Goal: Task Accomplishment & Management: Use online tool/utility

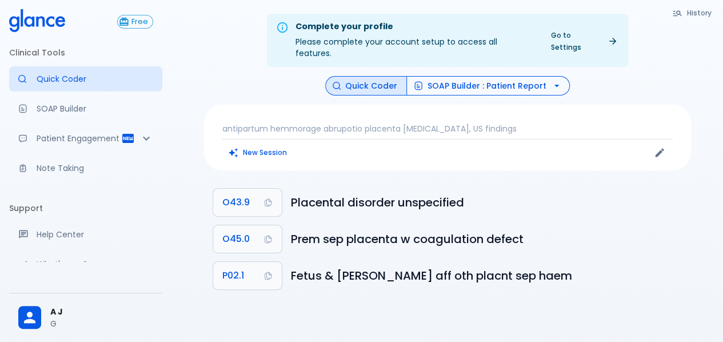
click at [469, 76] on button "SOAP Builder : Patient Report" at bounding box center [489, 86] width 164 height 20
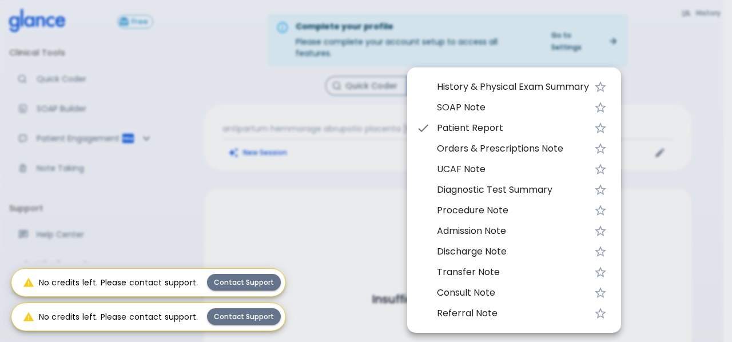
click at [510, 172] on span "UCAF Note" at bounding box center [513, 169] width 152 height 14
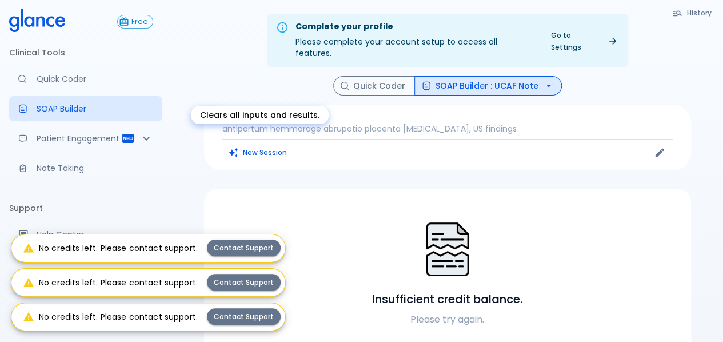
click at [274, 118] on div "Clears all inputs and results." at bounding box center [260, 115] width 138 height 18
click at [369, 123] on p "antipartum hemmorage abrupotio placenta [MEDICAL_DATA], US findings" at bounding box center [447, 128] width 451 height 11
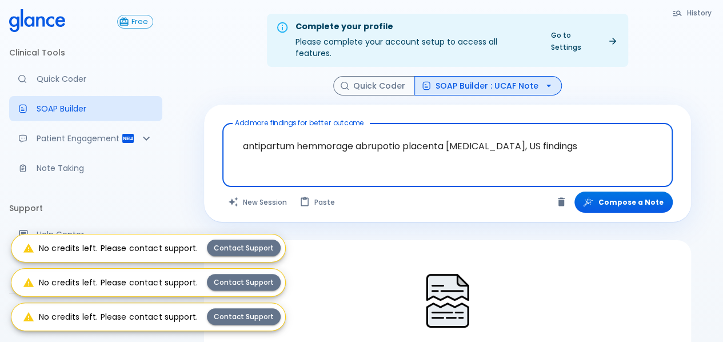
click at [368, 128] on textarea "antipartum hemmorage abrupotio placenta [MEDICAL_DATA], US findings" at bounding box center [447, 146] width 435 height 36
click at [367, 128] on textarea "antipartum hemmorage abrupotio placenta [MEDICAL_DATA], US findings" at bounding box center [447, 146] width 435 height 36
click at [366, 128] on textarea "antipartum hemmorage abrupotio placenta [MEDICAL_DATA], US findings" at bounding box center [447, 146] width 435 height 36
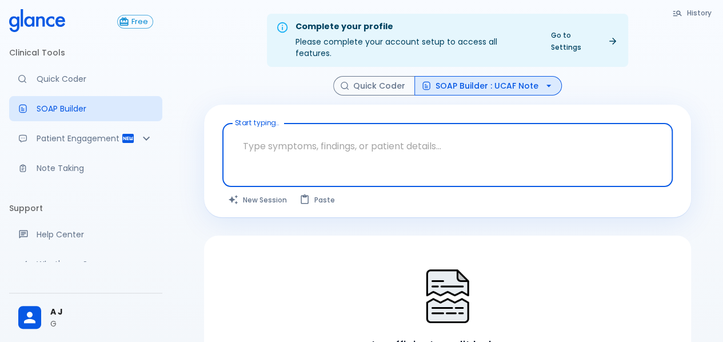
click at [44, 320] on div at bounding box center [34, 317] width 32 height 23
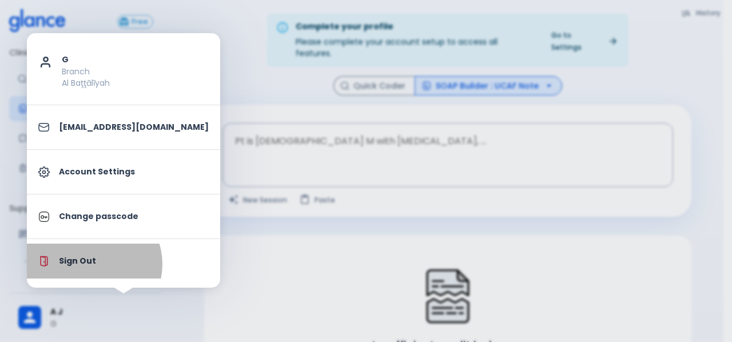
click at [93, 264] on p "Sign Out" at bounding box center [134, 261] width 150 height 12
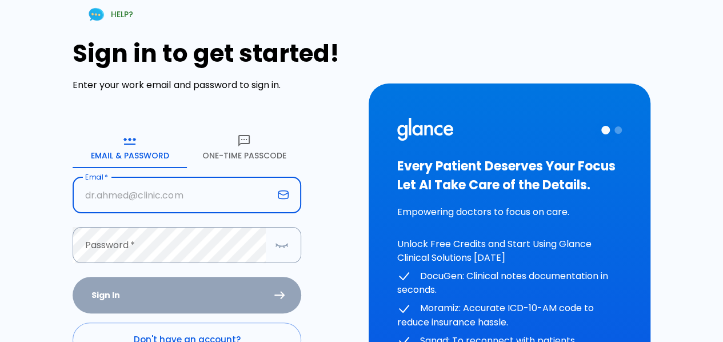
click at [172, 188] on input "text" at bounding box center [173, 195] width 201 height 36
type input "[EMAIL_ADDRESS][DOMAIN_NAME]"
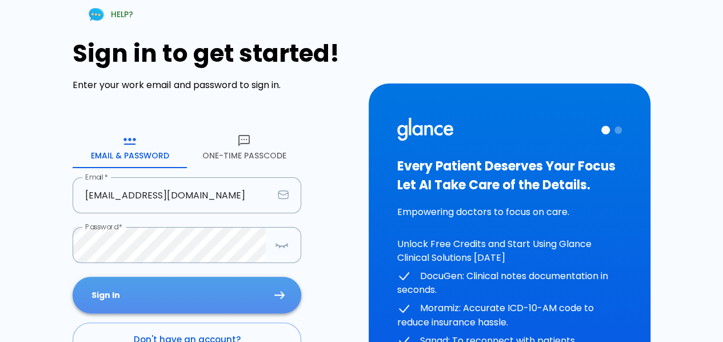
click at [180, 283] on button "Sign In" at bounding box center [187, 295] width 229 height 37
